Goal: Task Accomplishment & Management: Complete application form

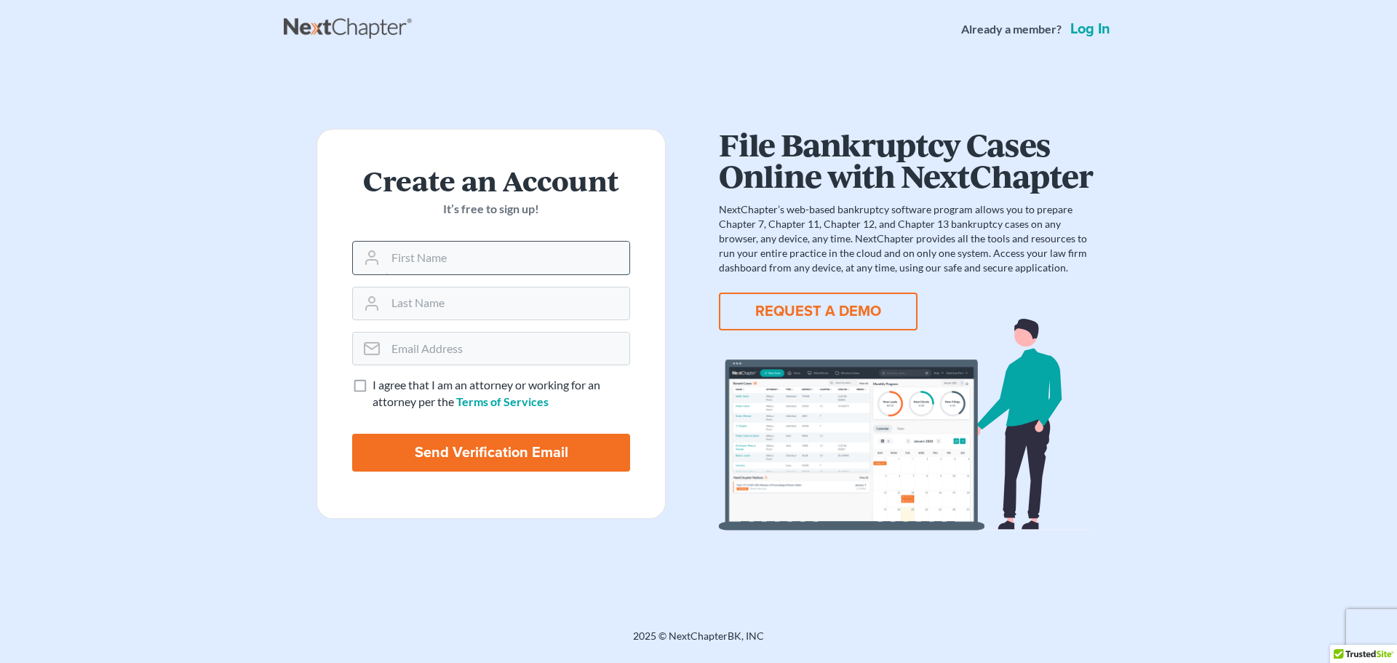
click at [436, 260] on input "text" at bounding box center [508, 258] width 244 height 32
type input "Constance"
click at [451, 304] on input "text" at bounding box center [508, 303] width 244 height 32
type input "Doyle"
click at [405, 348] on input "email" at bounding box center [508, 348] width 244 height 32
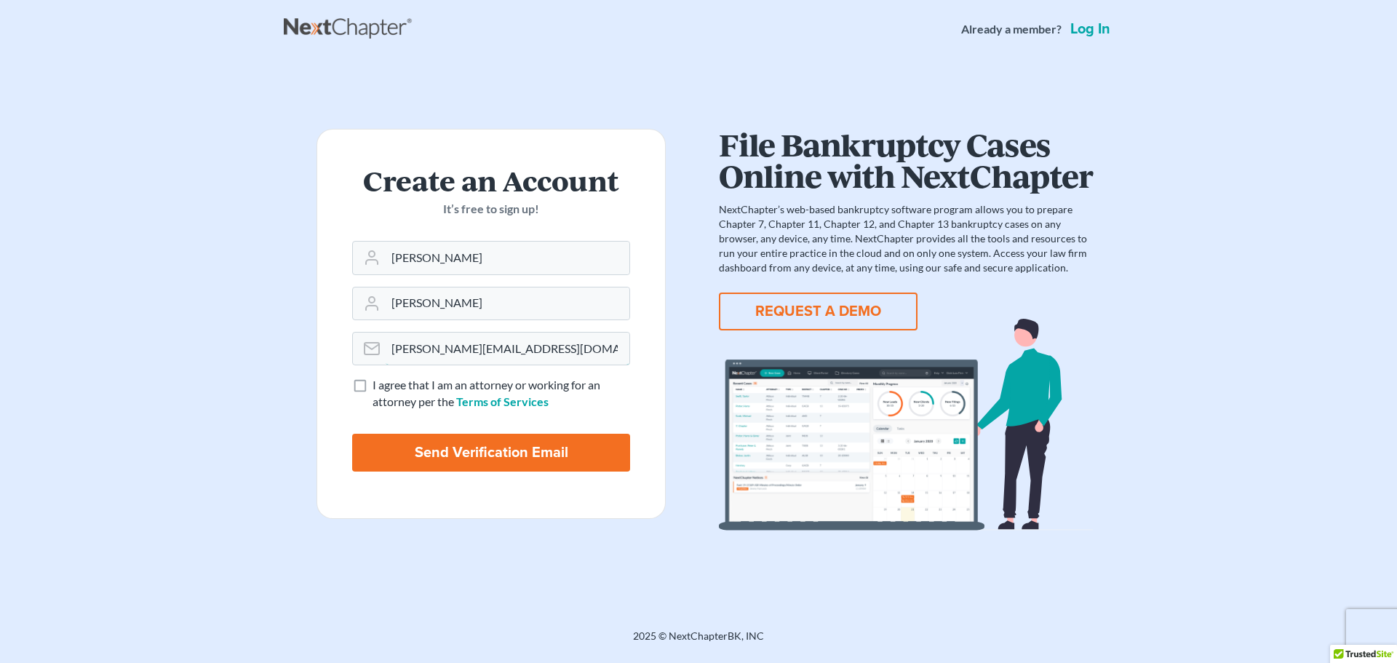
type input "connie@cdoylelaw.com"
click at [372, 386] on label "I agree that I am an attorney or working for an attorney per the Terms of Servi…" at bounding box center [501, 393] width 258 height 33
click at [378, 386] on input "I agree that I am an attorney or working for an attorney per the Terms of Servi…" at bounding box center [382, 381] width 9 height 9
checkbox input "true"
click at [501, 447] on input "Send Verification Email" at bounding box center [491, 453] width 278 height 38
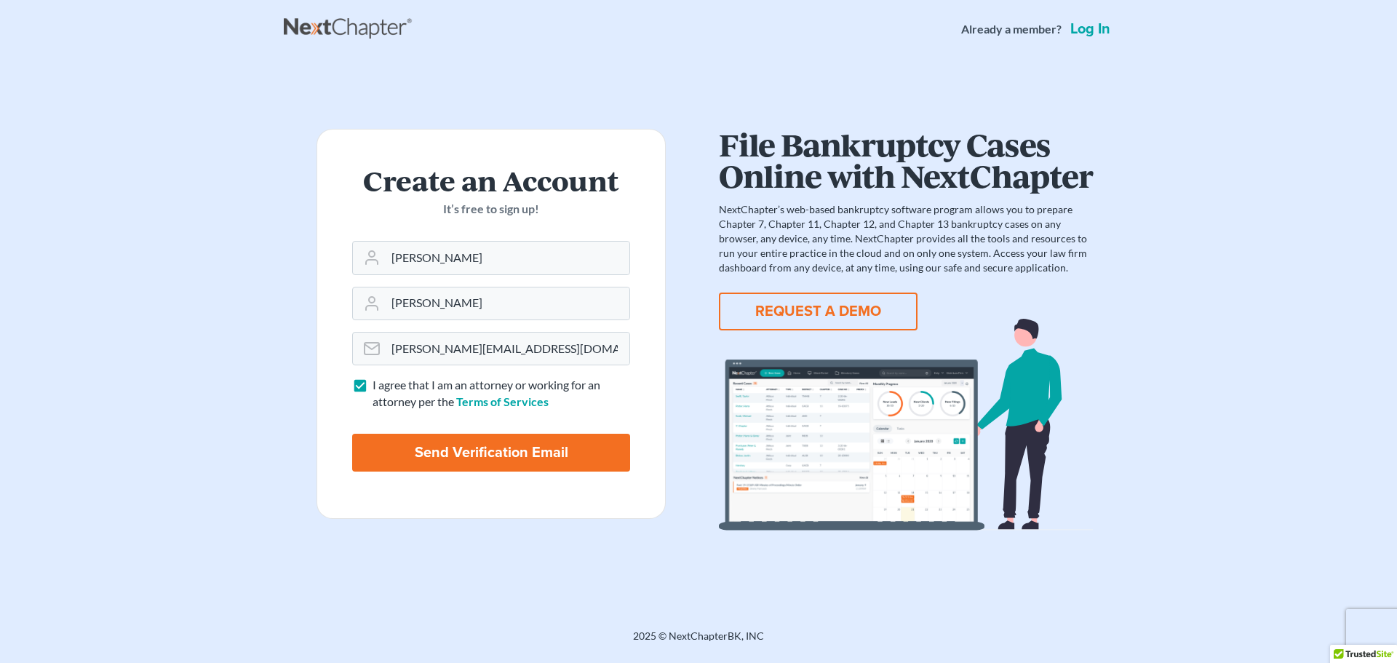
type input "Thinking..."
